Goal: Transaction & Acquisition: Purchase product/service

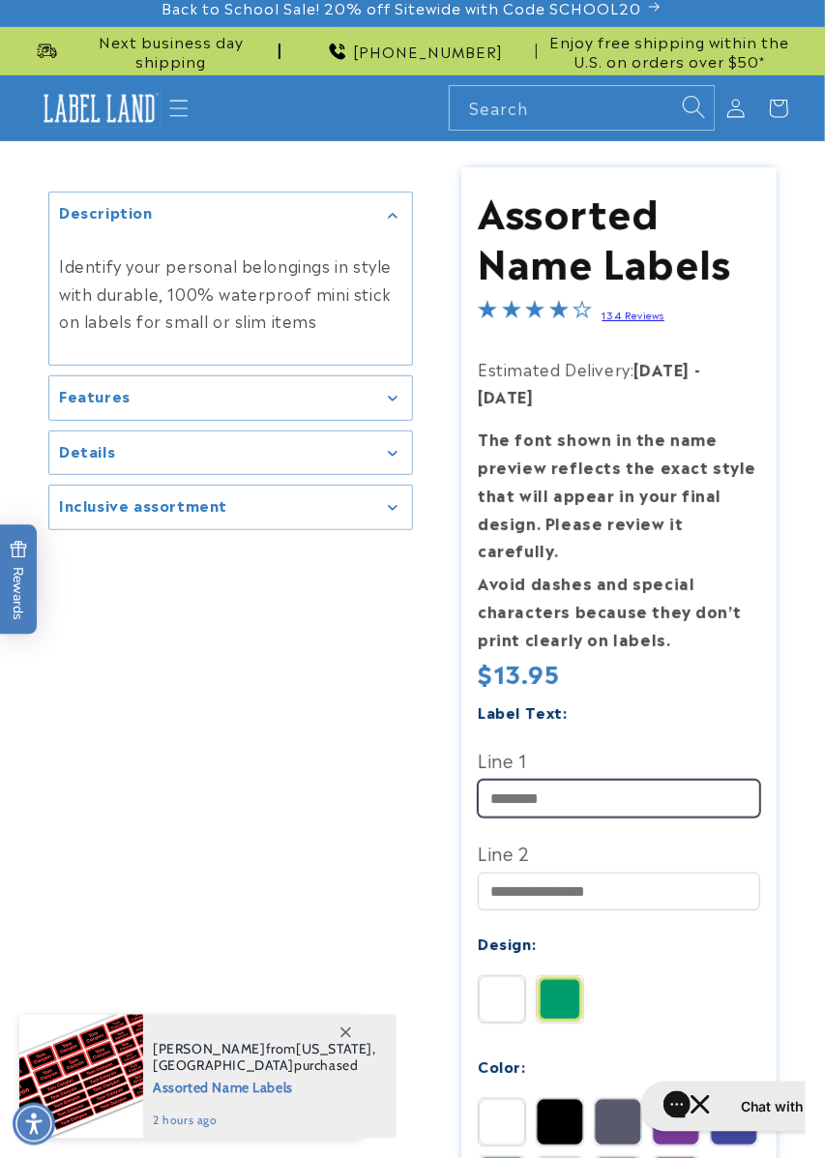
click at [578, 780] on input "Line 1" at bounding box center [619, 799] width 282 height 38
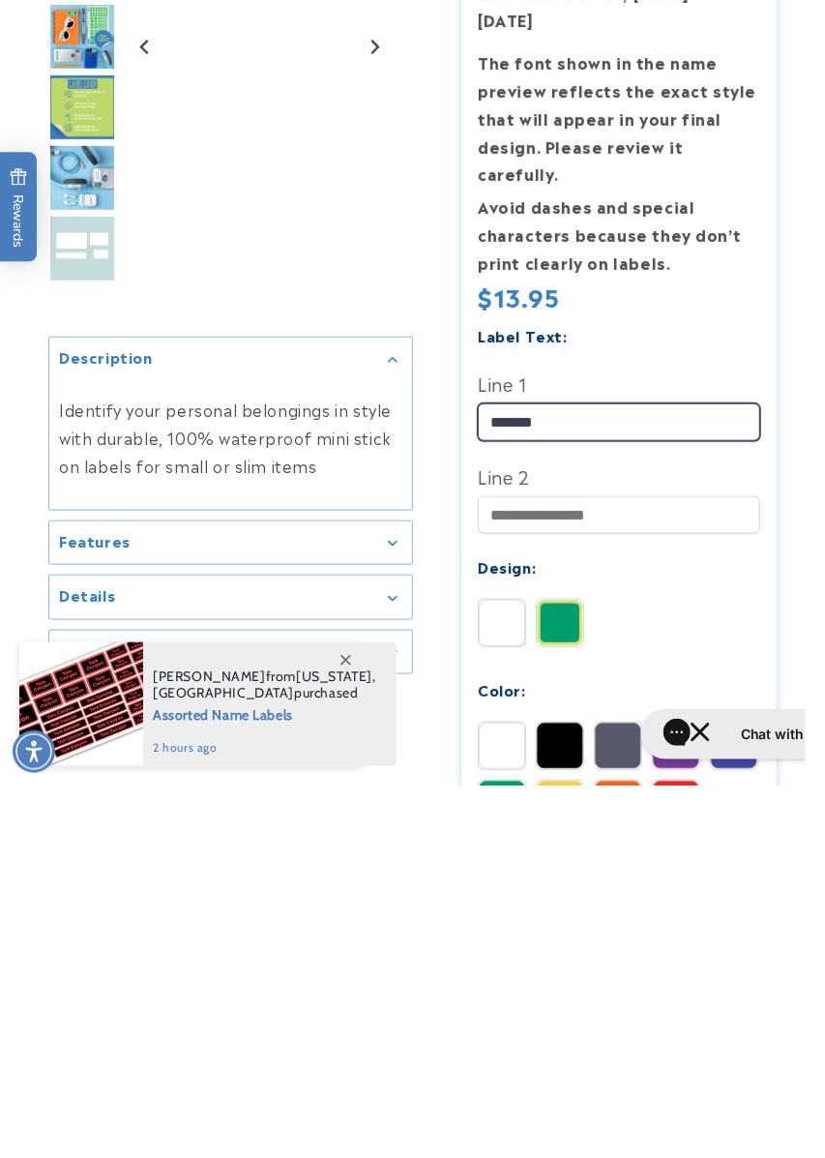
type input "*******"
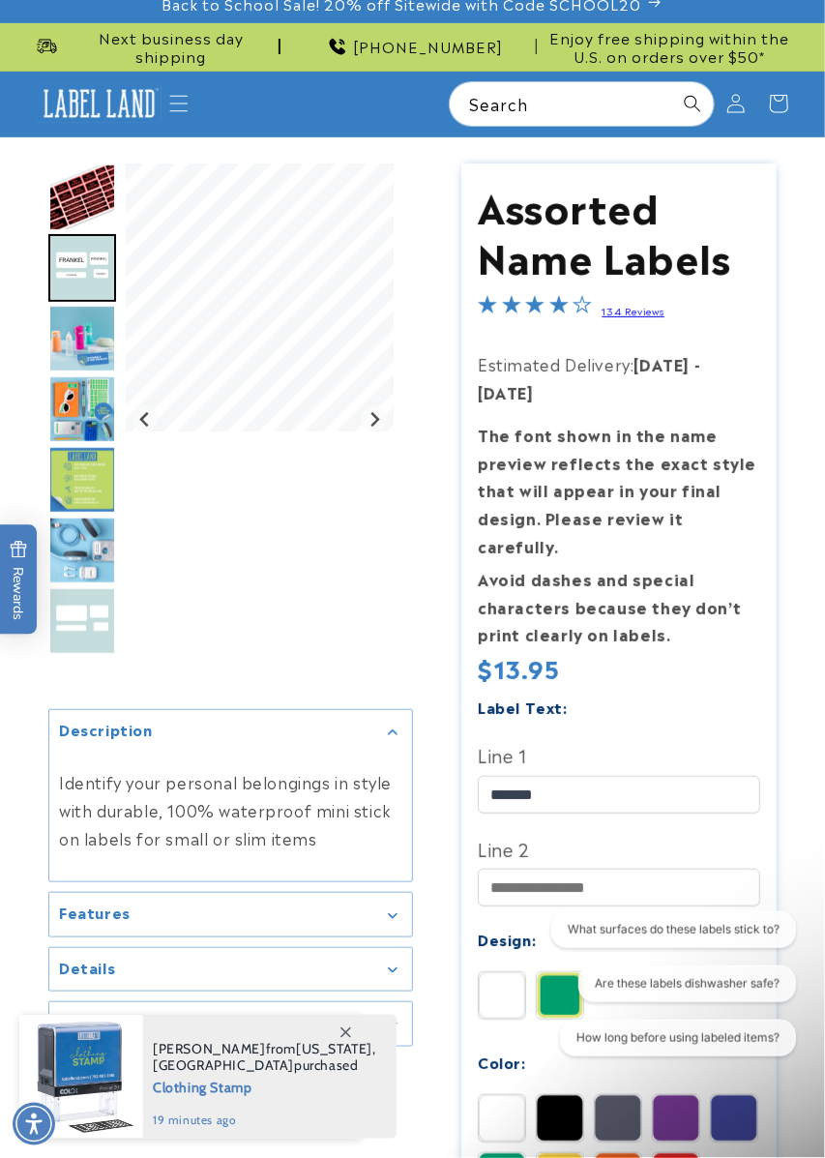
scroll to position [15, 0]
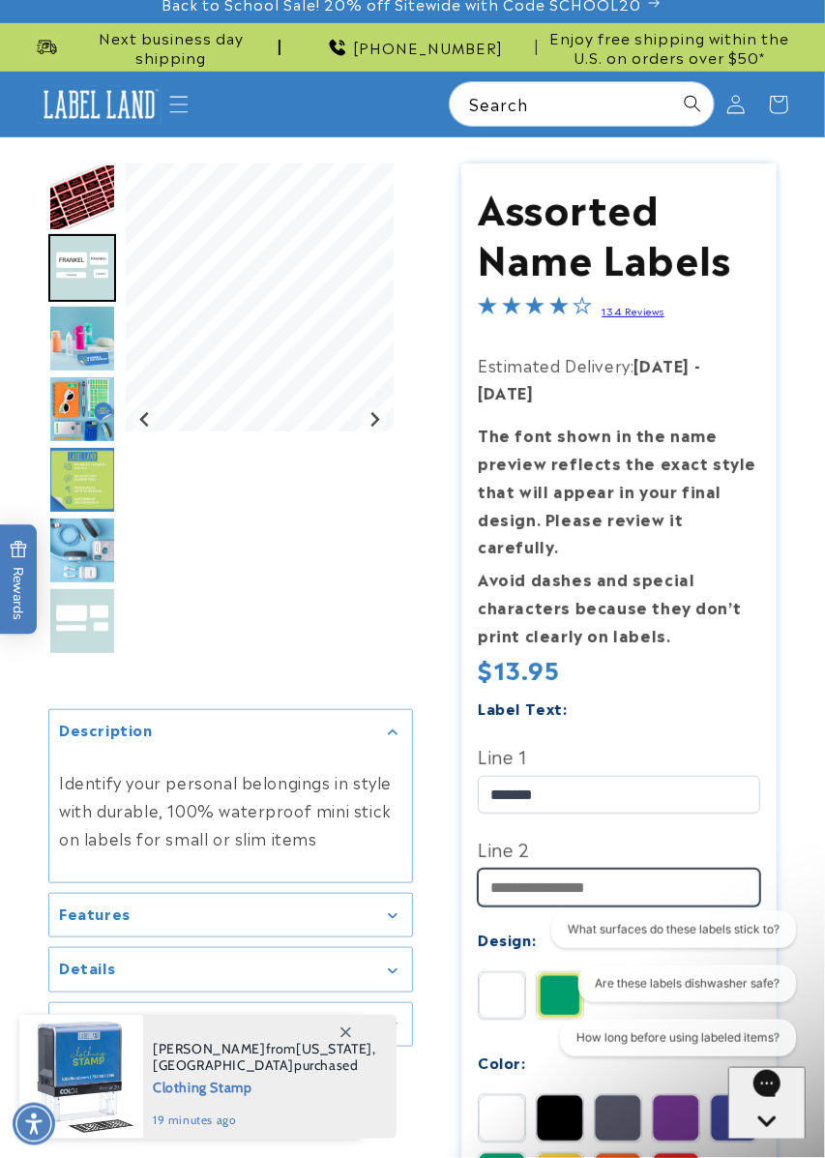
click at [610, 869] on input "Line 2" at bounding box center [619, 888] width 282 height 38
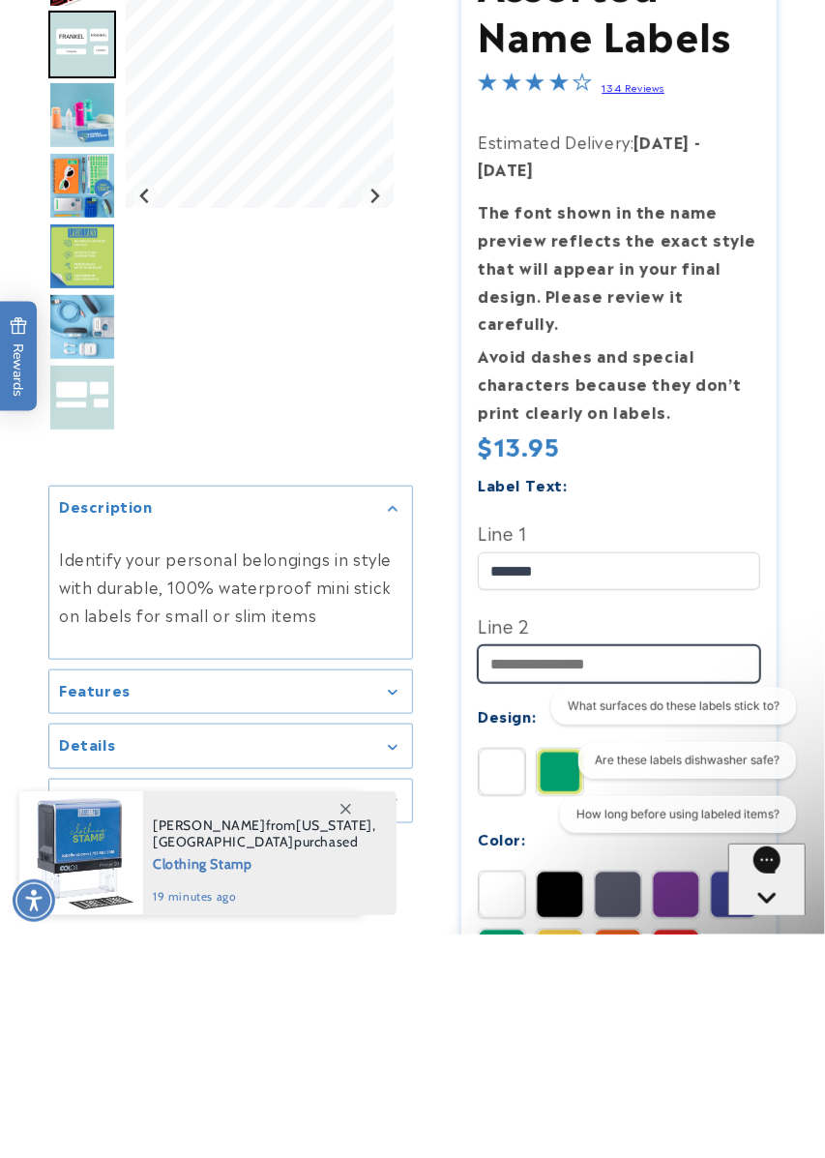
scroll to position [108, 0]
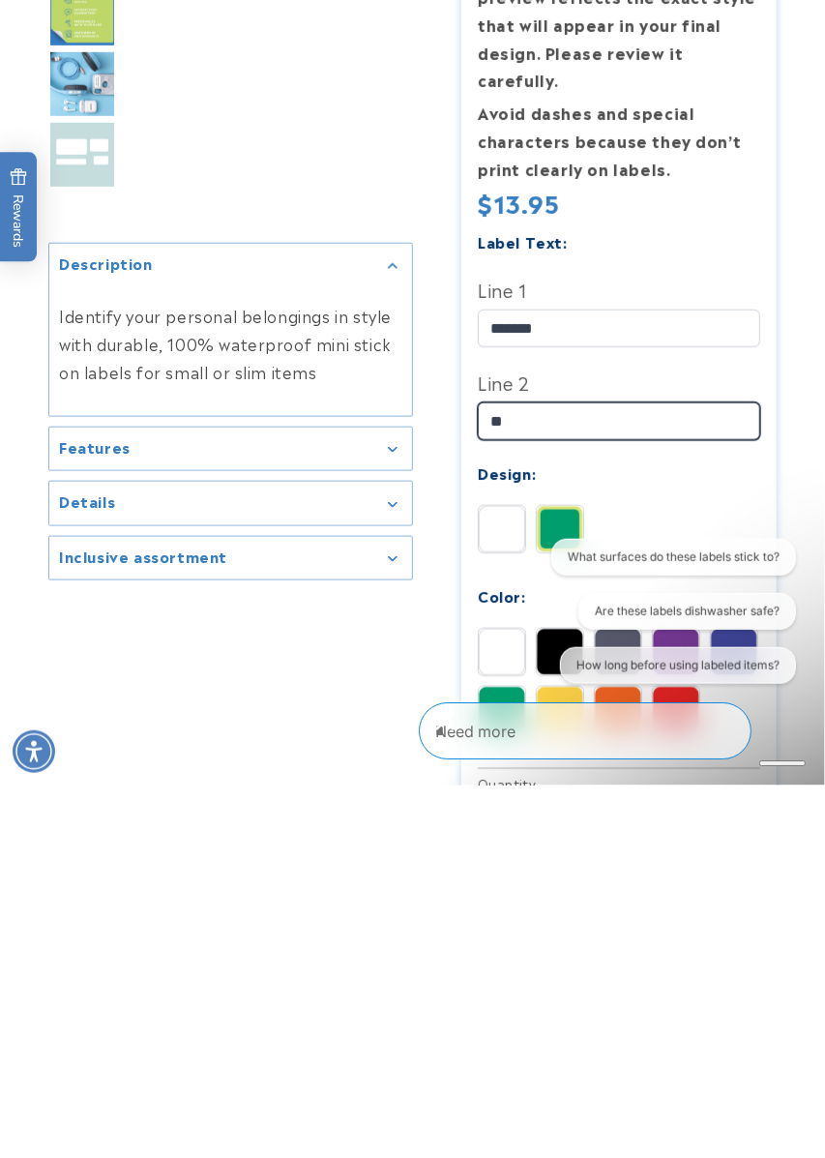
type input "*"
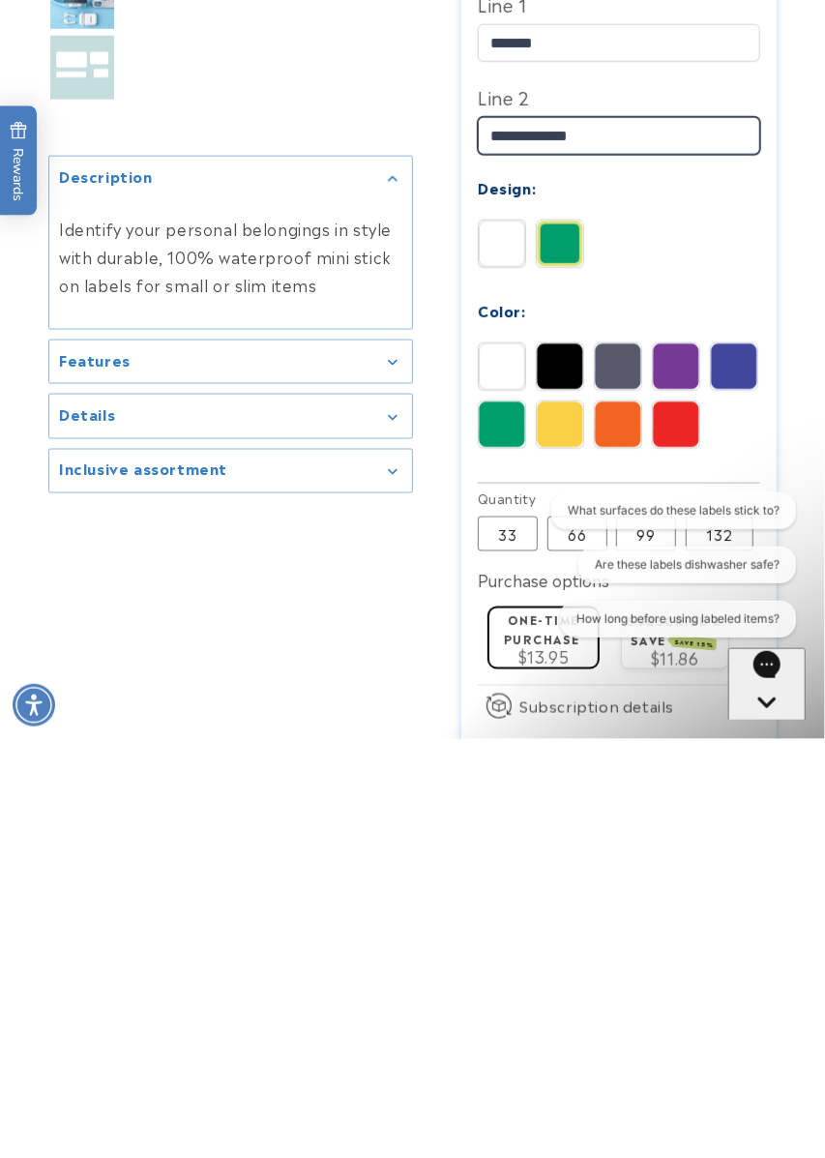
scroll to position [348, 0]
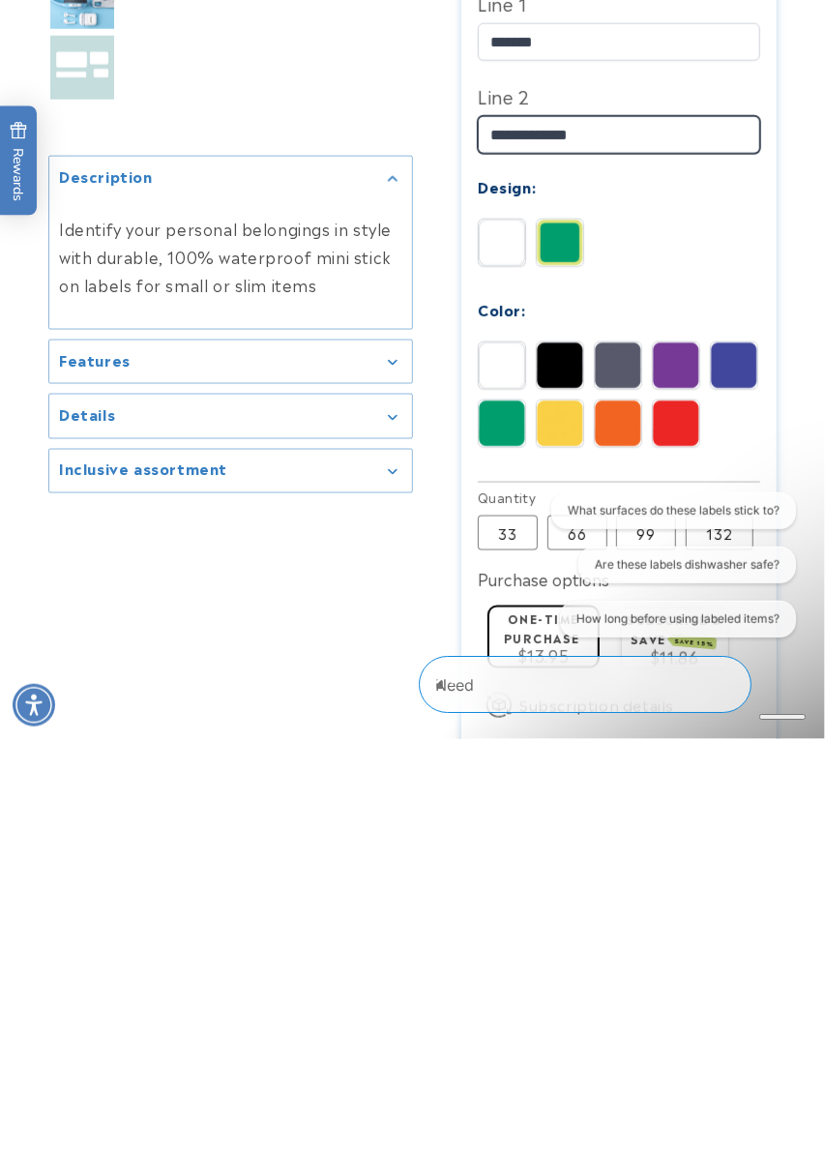
type input "**********"
click at [668, 819] on img at bounding box center [676, 842] width 46 height 46
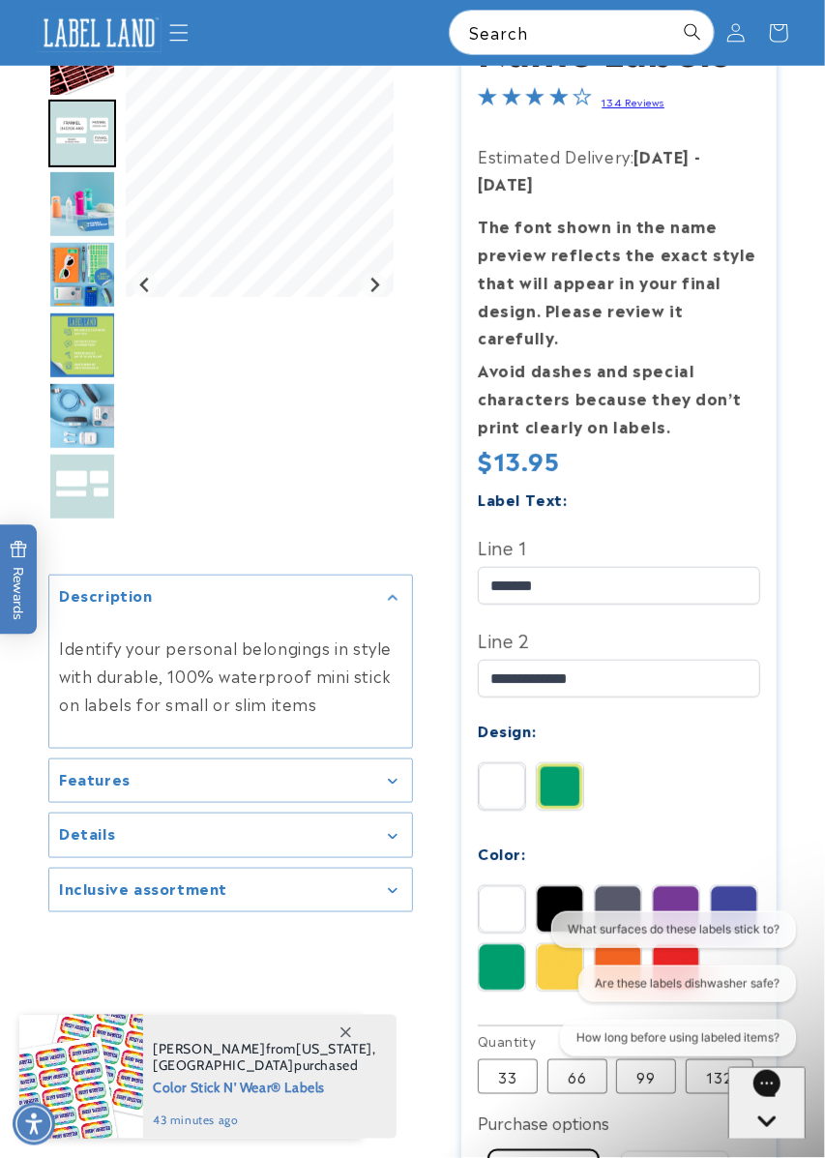
scroll to position [186, 0]
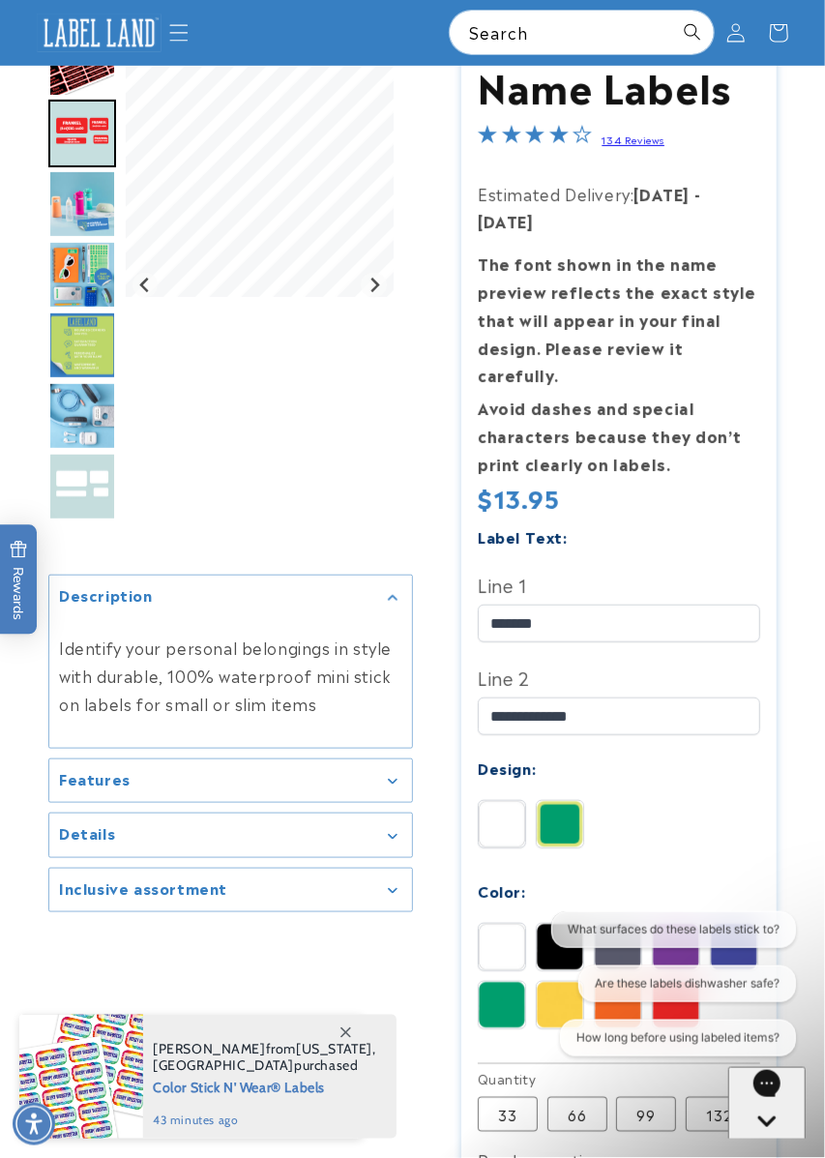
click at [560, 801] on img at bounding box center [560, 824] width 46 height 46
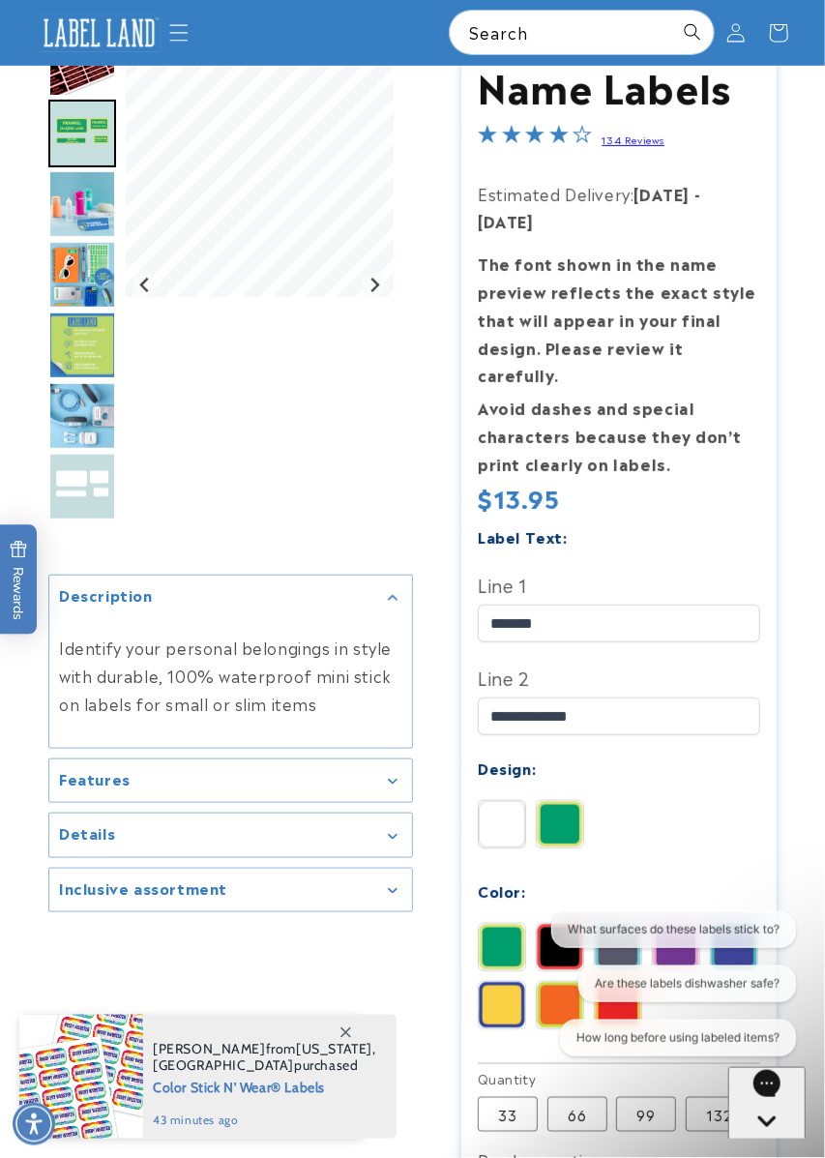
click at [500, 801] on img at bounding box center [502, 824] width 46 height 46
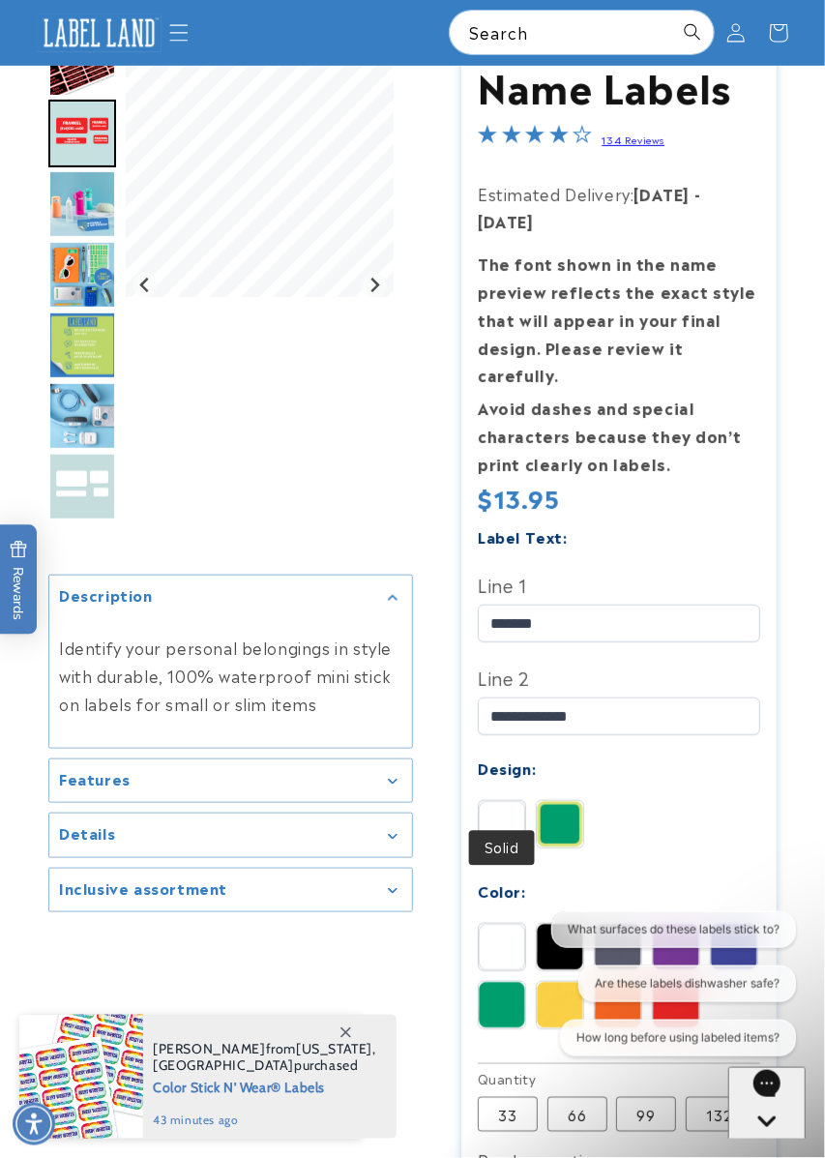
click at [557, 801] on img at bounding box center [560, 824] width 46 height 46
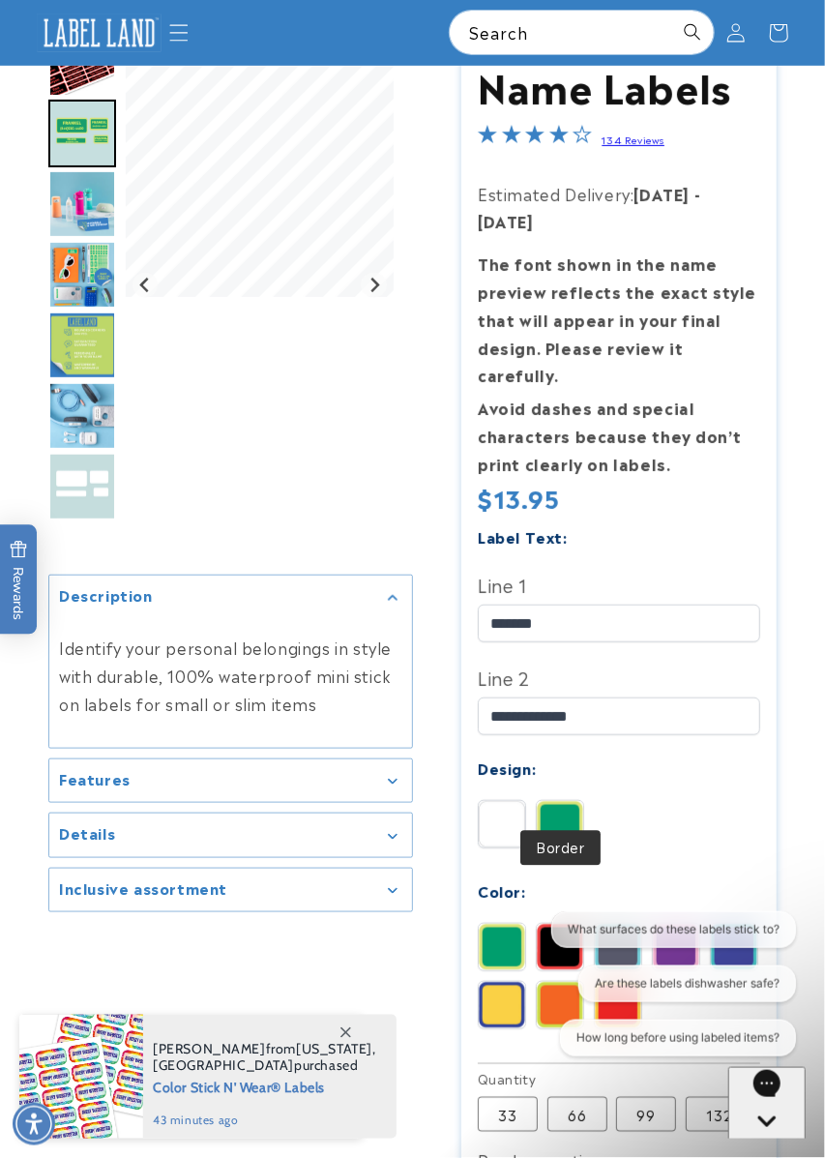
click at [498, 801] on img at bounding box center [502, 824] width 46 height 46
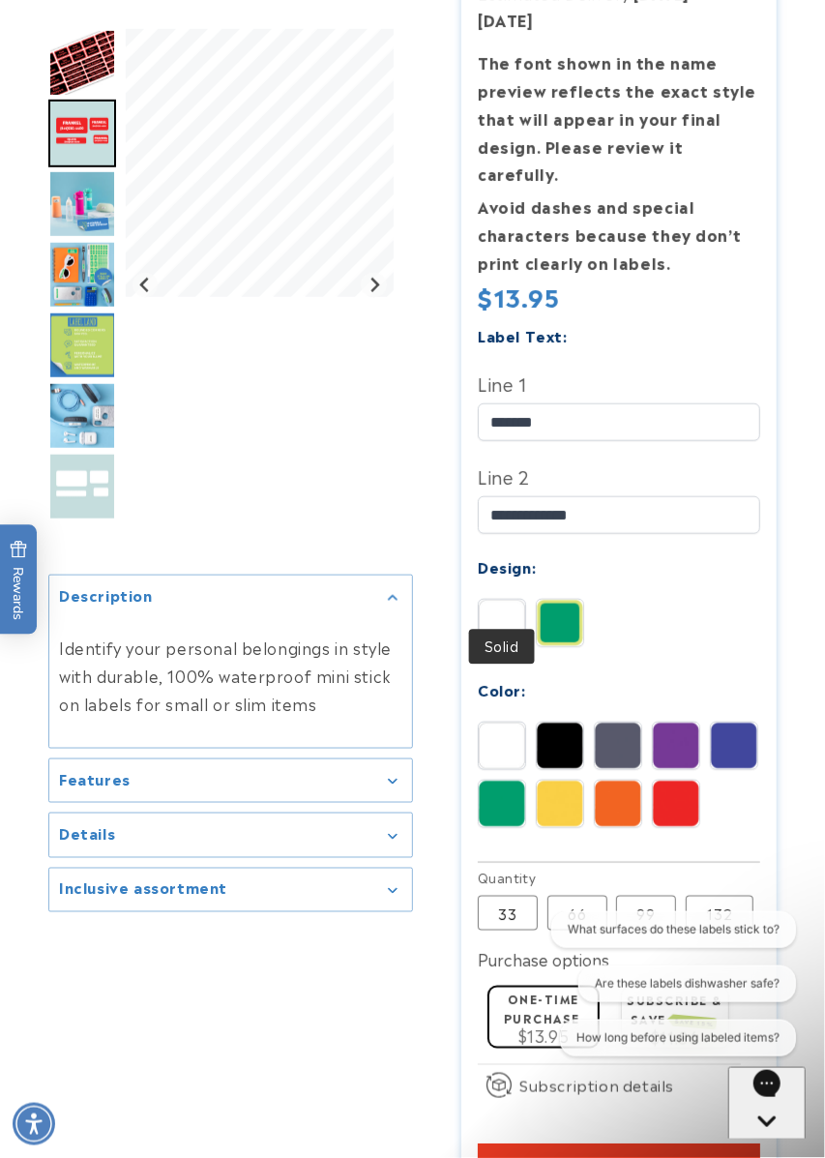
scroll to position [389, 0]
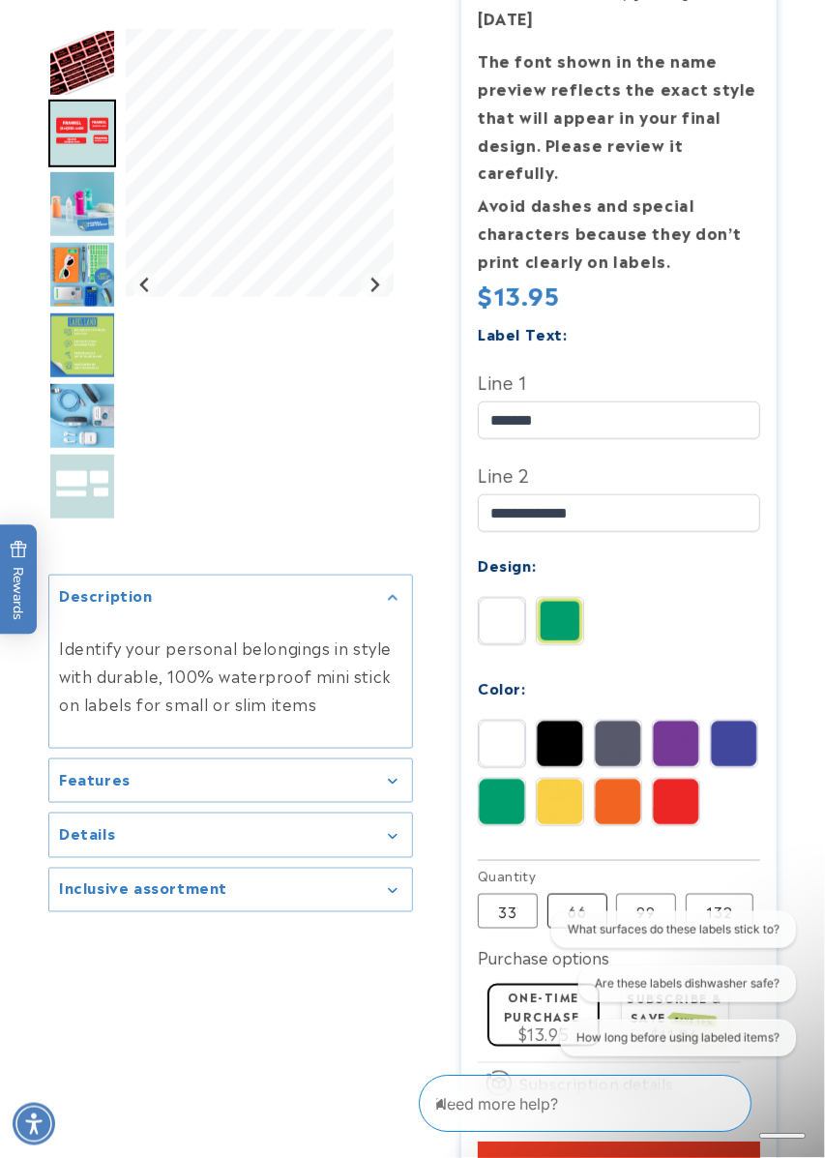
click at [577, 894] on label "66 Variant sold out or unavailable" at bounding box center [577, 911] width 60 height 35
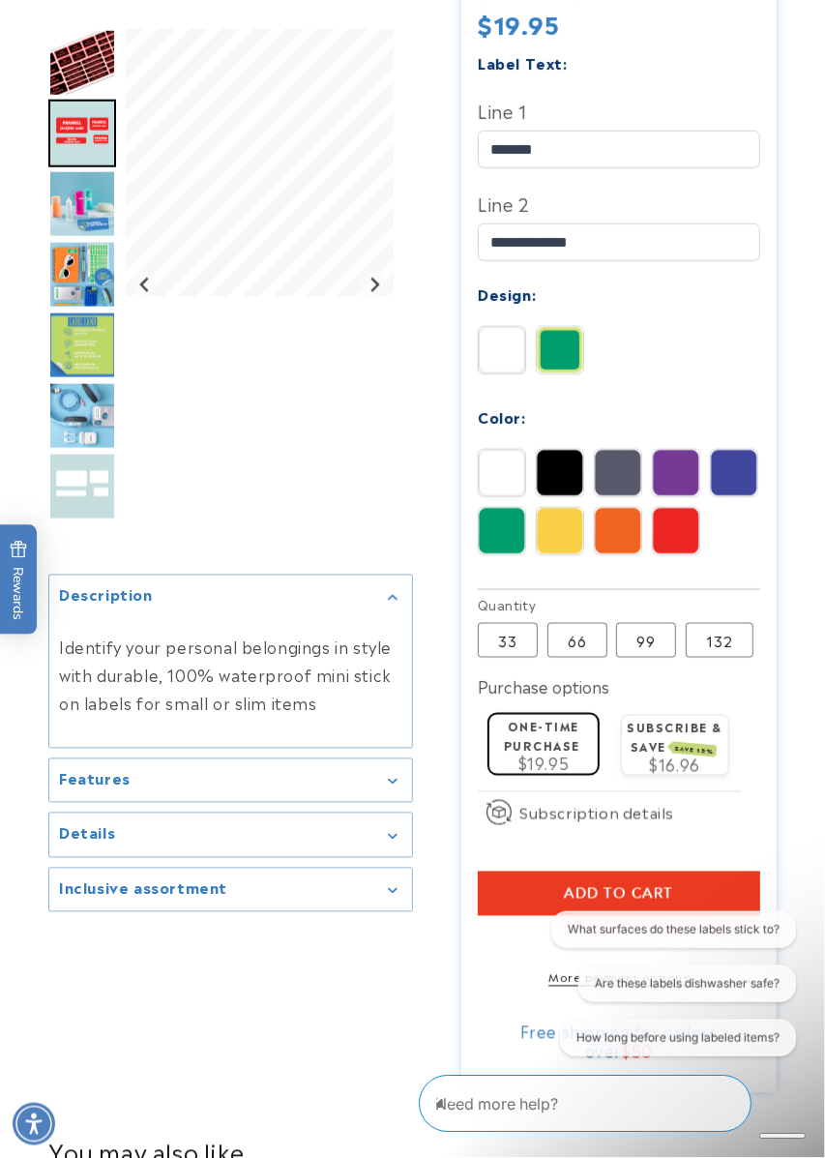
scroll to position [662, 0]
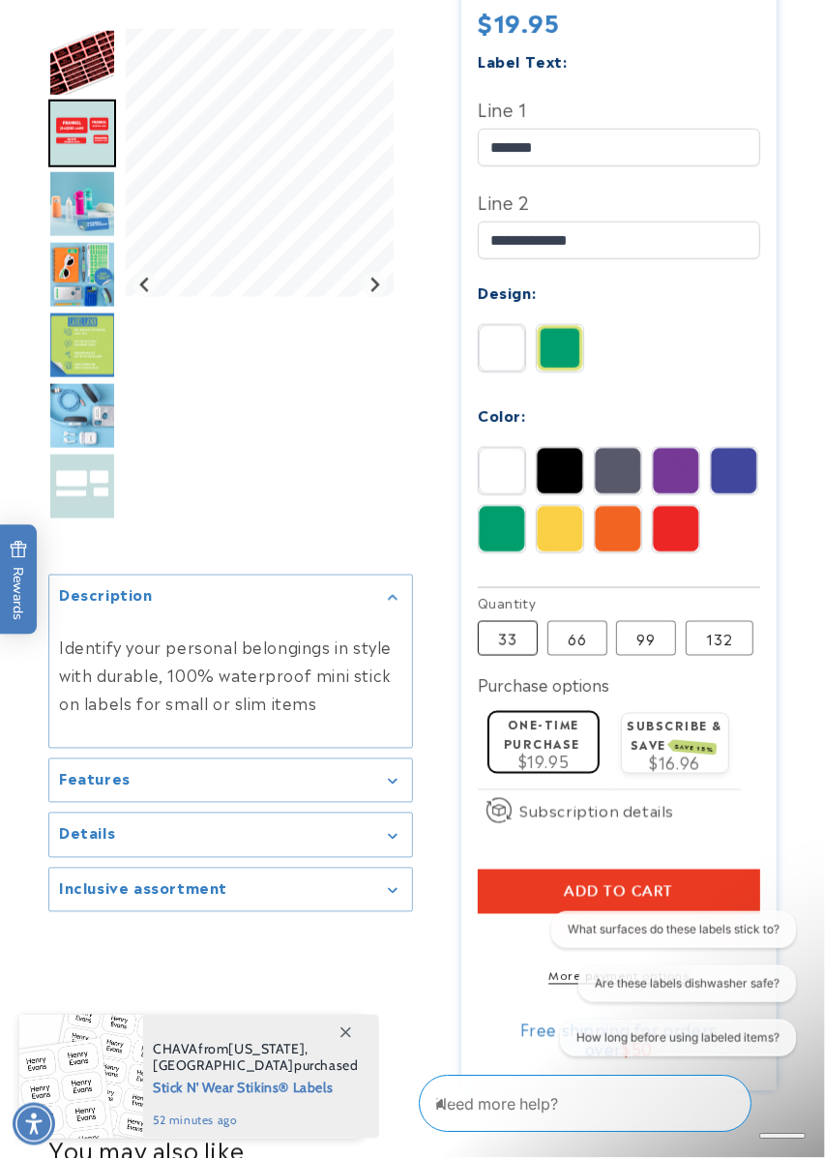
click at [508, 621] on label "33 Variant sold out or unavailable" at bounding box center [508, 638] width 60 height 35
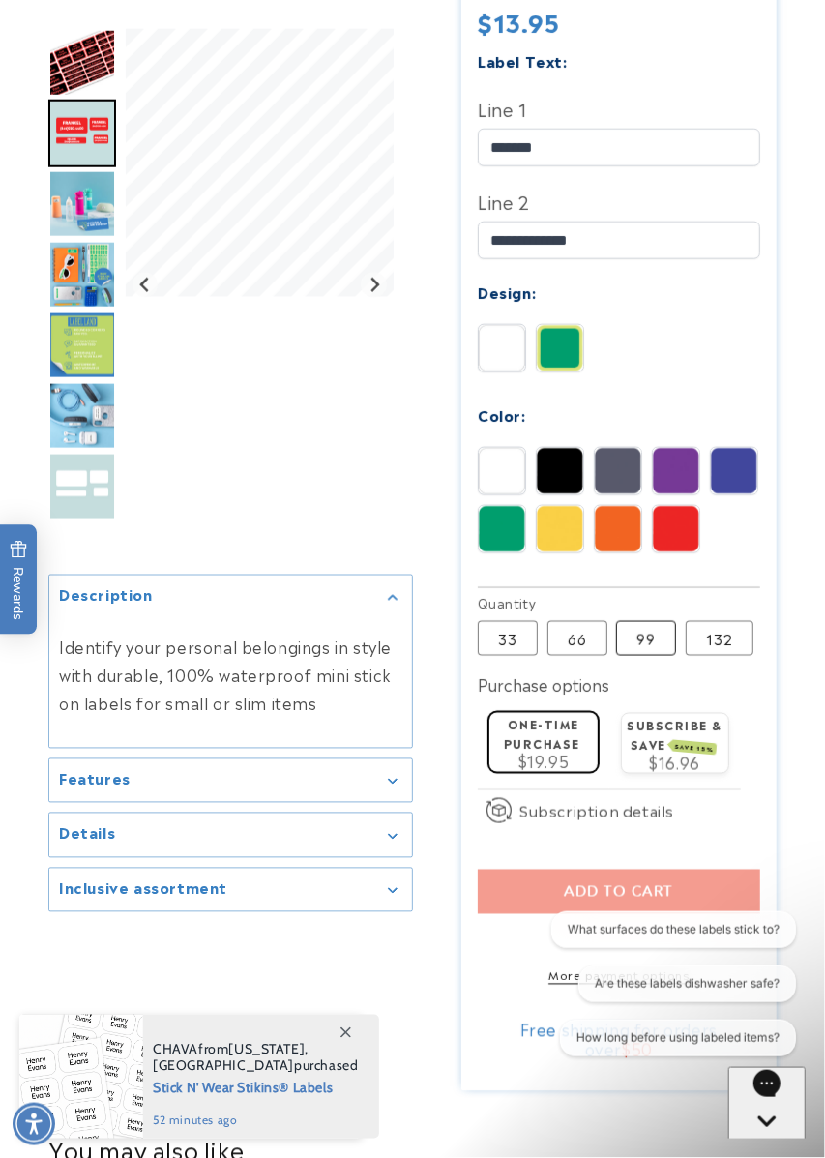
click at [637, 621] on label "99 Variant sold out or unavailable" at bounding box center [646, 638] width 60 height 35
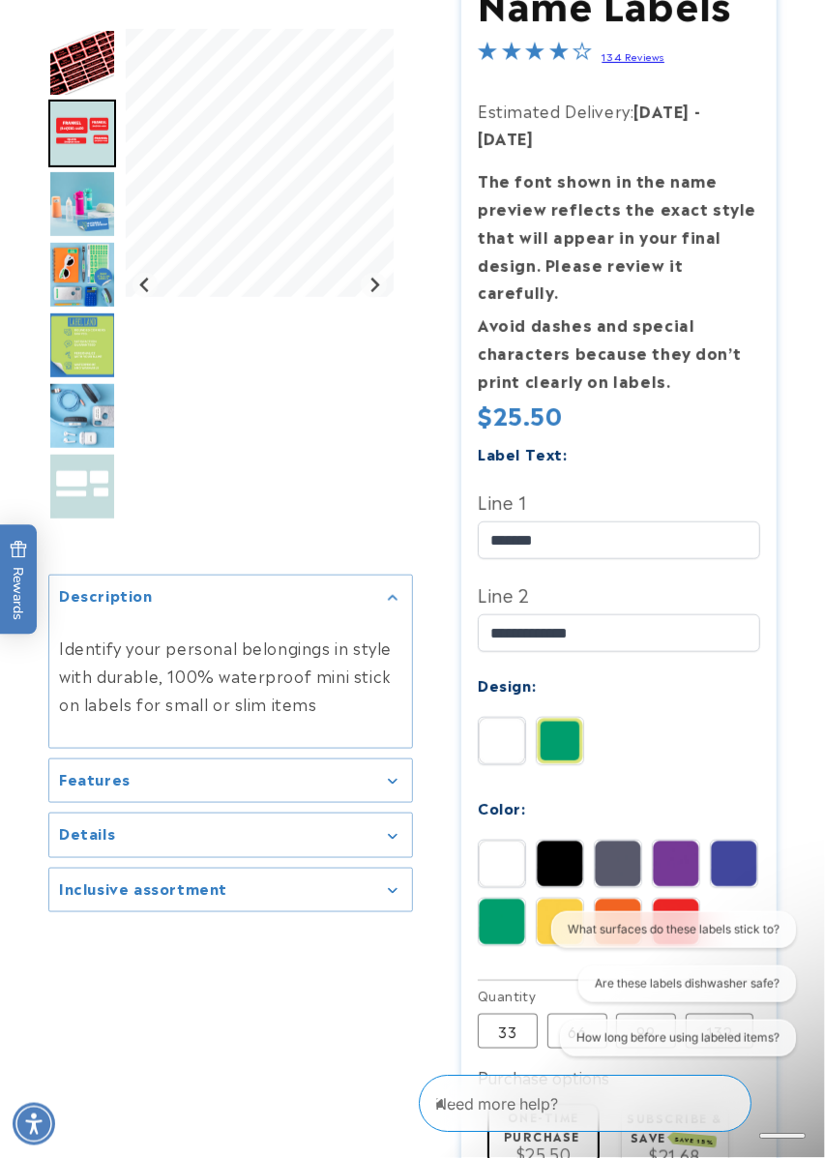
scroll to position [274, 0]
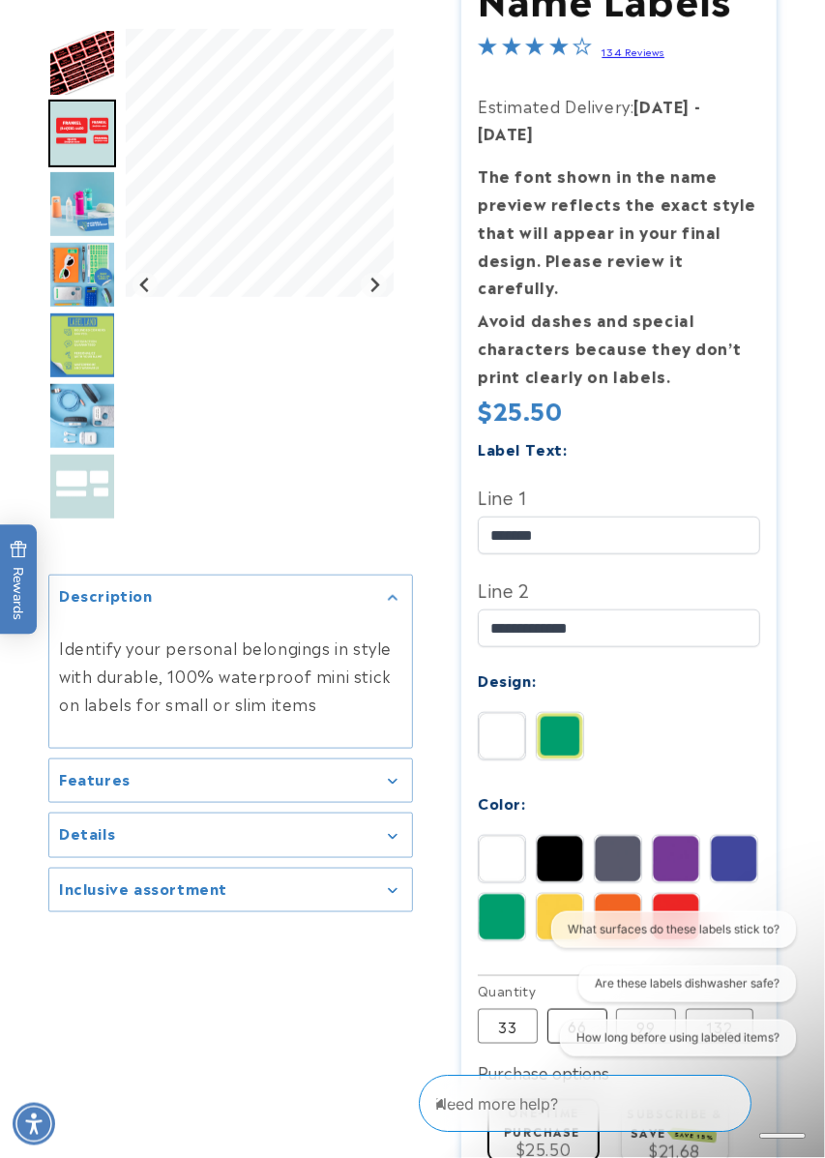
click at [577, 1009] on label "66 Variant sold out or unavailable" at bounding box center [577, 1026] width 60 height 35
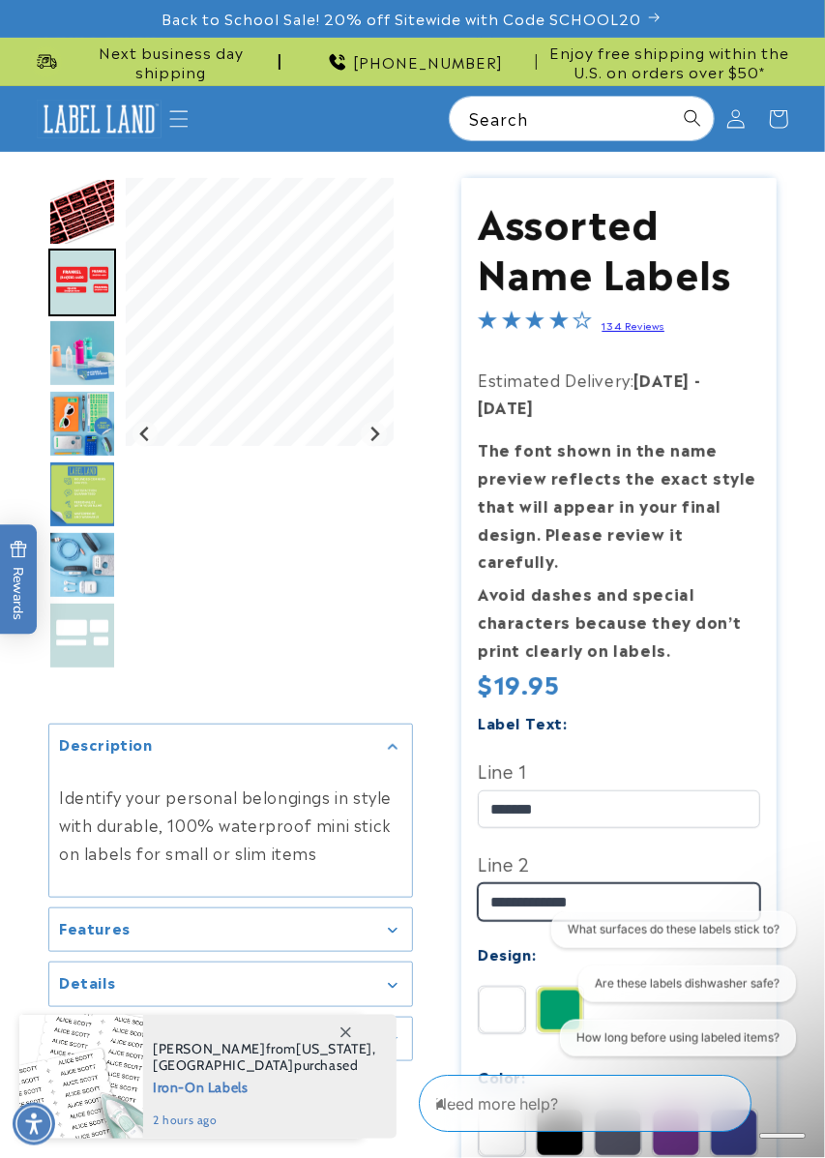
click at [540, 883] on input "**********" at bounding box center [619, 902] width 282 height 38
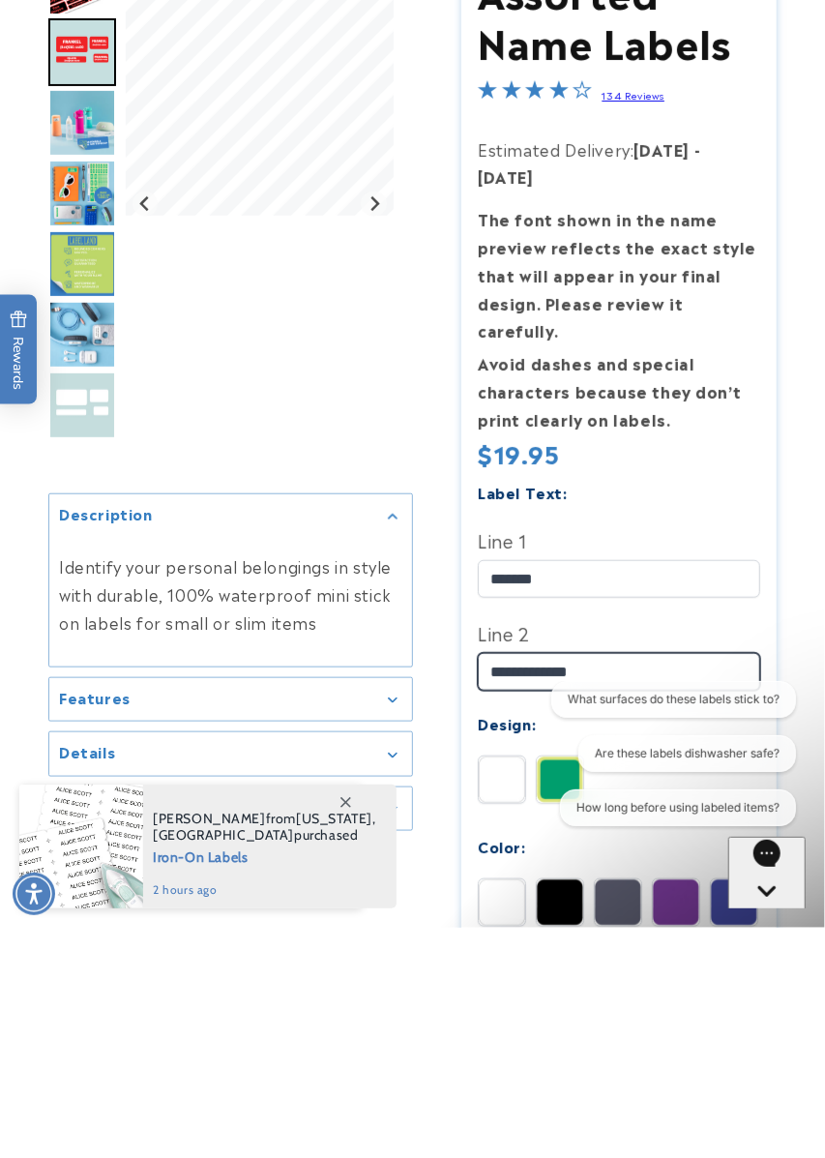
scroll to position [108, 0]
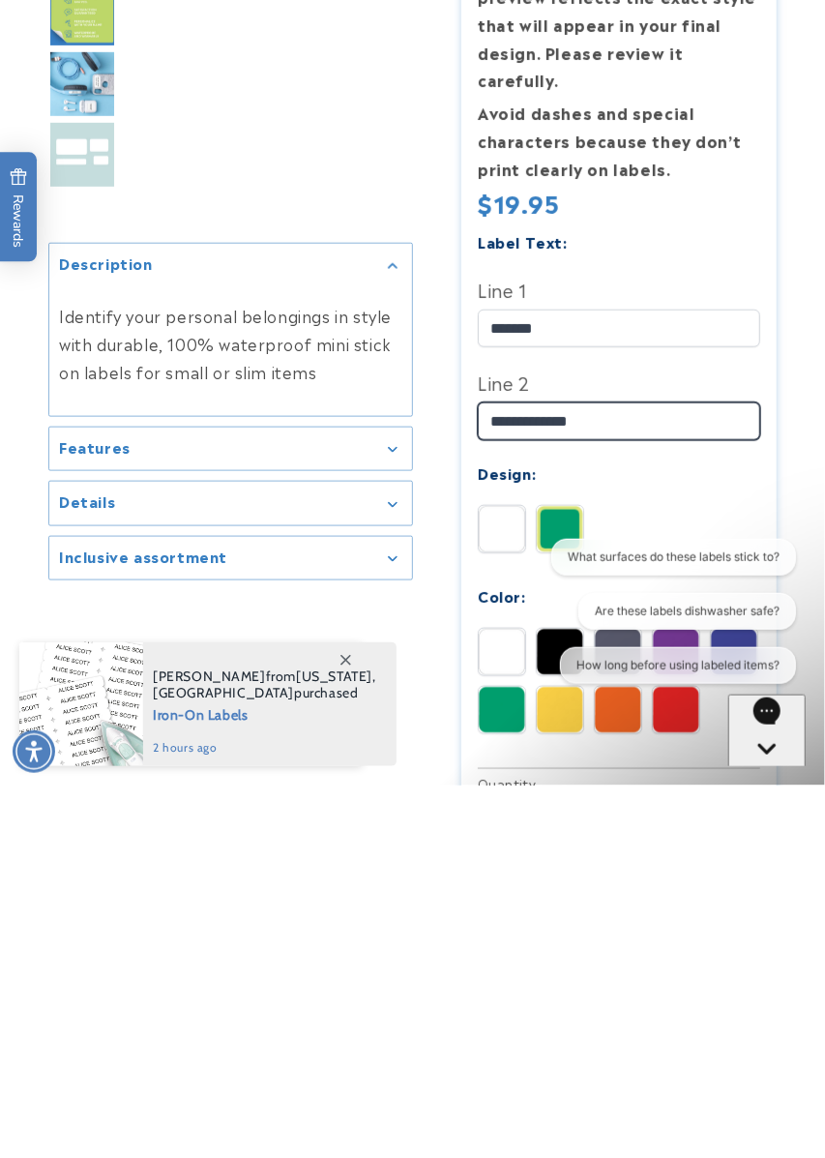
click at [524, 775] on input "**********" at bounding box center [619, 794] width 282 height 38
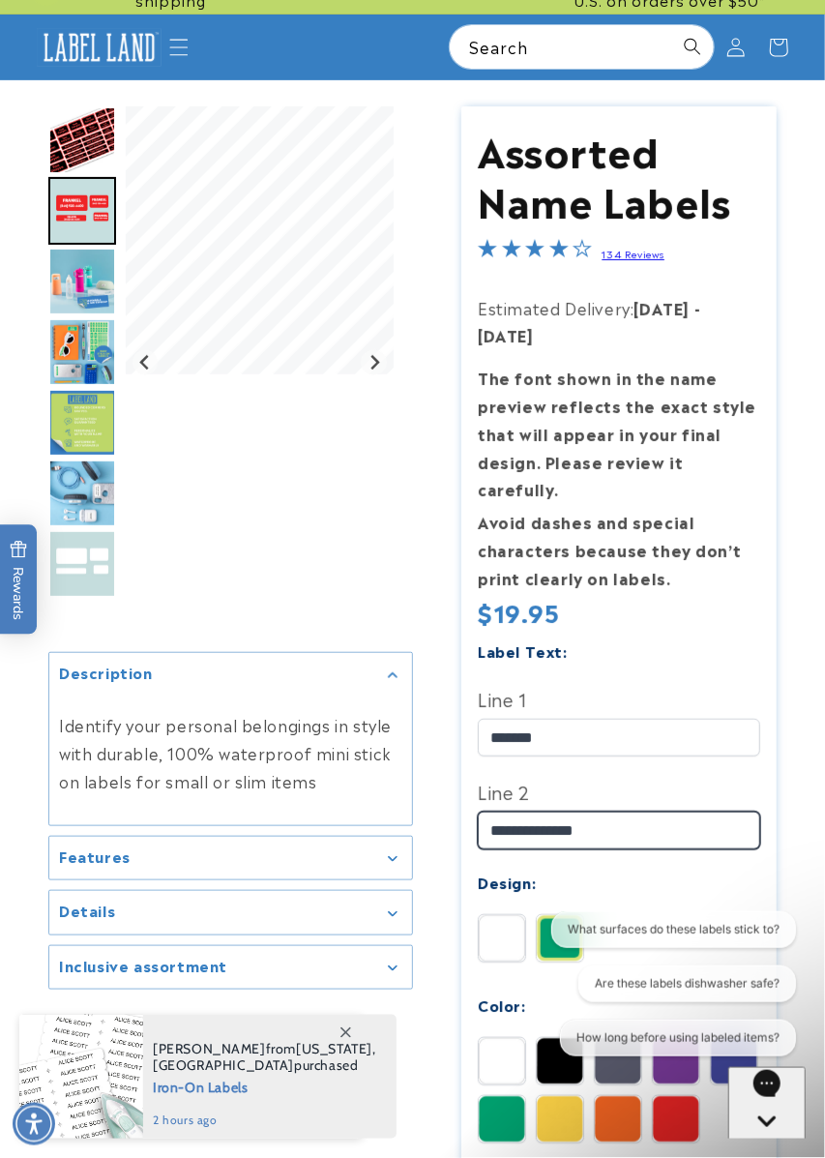
scroll to position [0, 0]
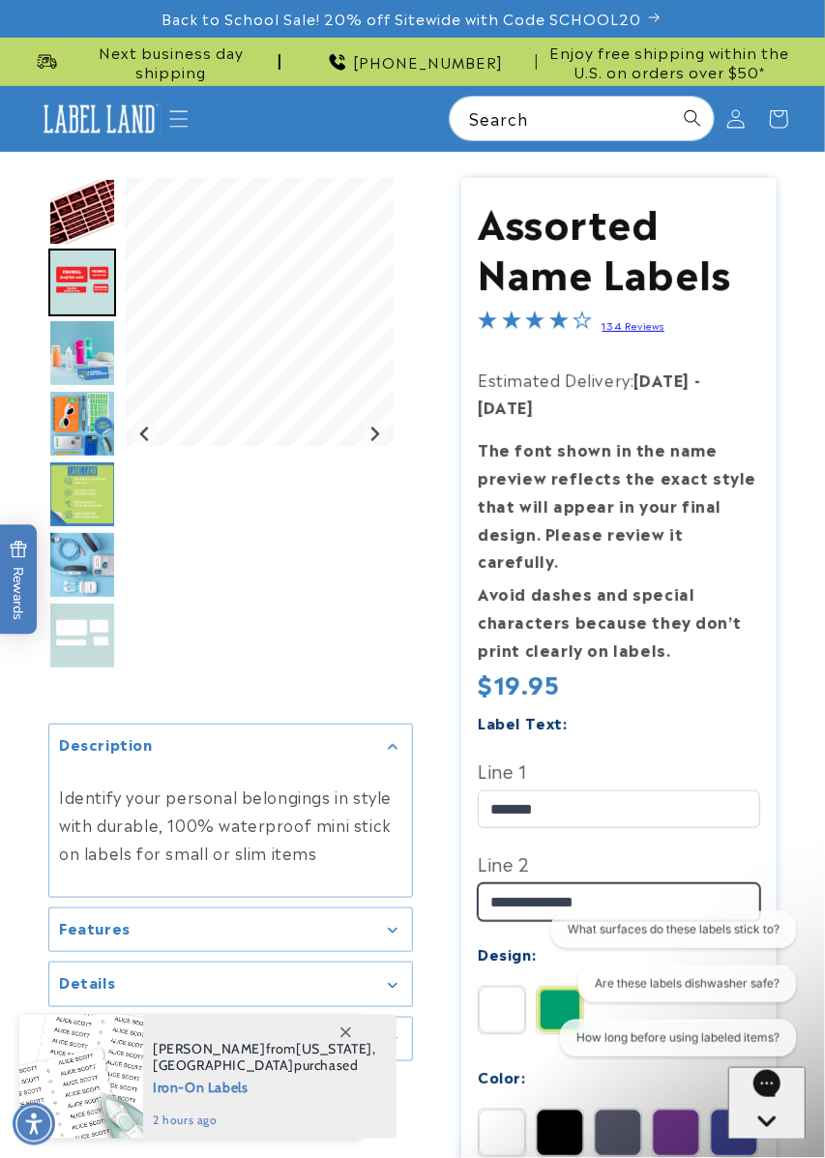
type input "**********"
click at [341, 639] on div "Gallery Viewer" at bounding box center [260, 434] width 268 height 512
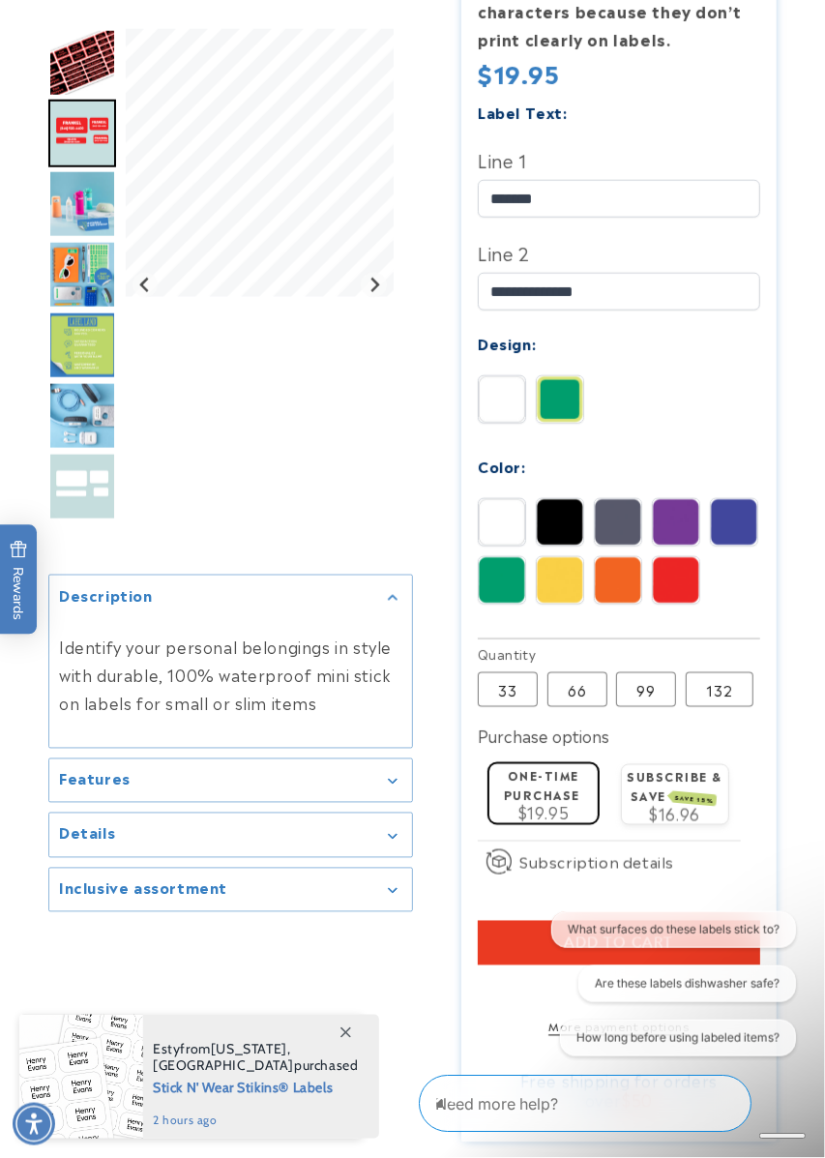
scroll to position [611, 0]
click at [636, 671] on label "99 Variant sold out or unavailable" at bounding box center [646, 688] width 60 height 35
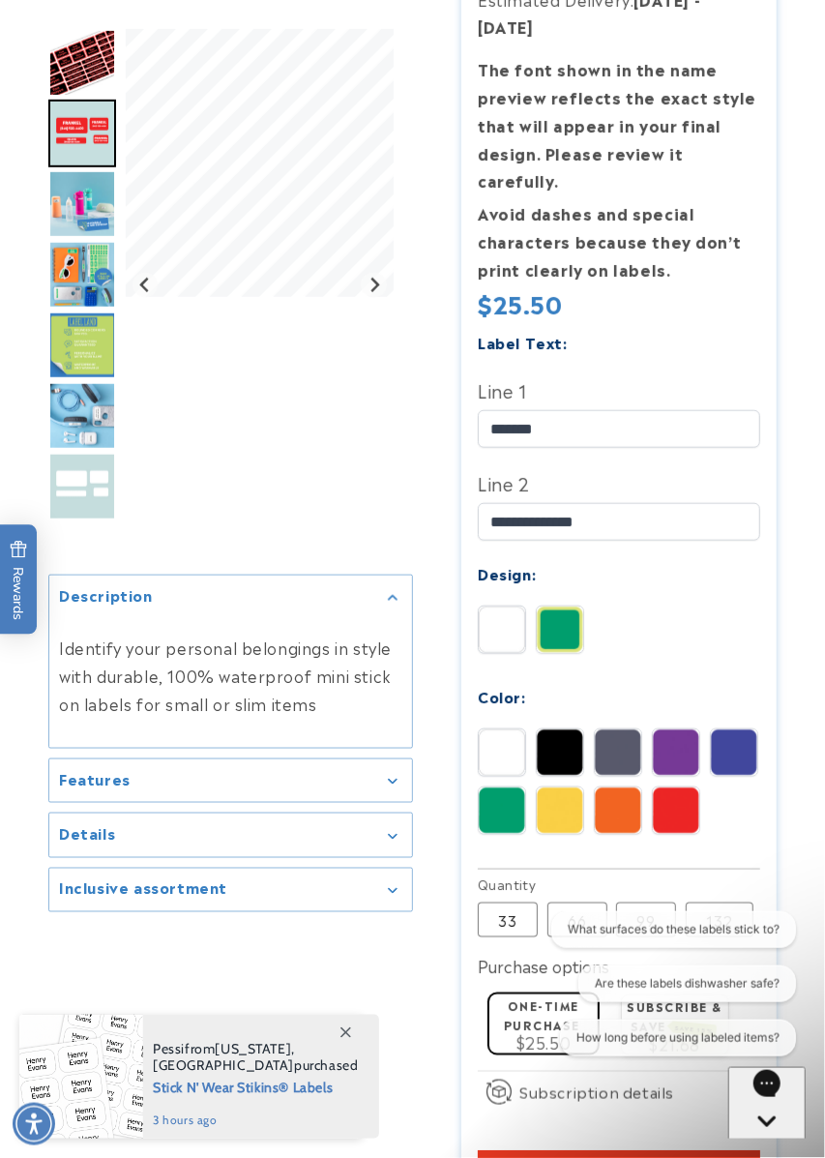
scroll to position [473, 0]
